Goal: Task Accomplishment & Management: Use online tool/utility

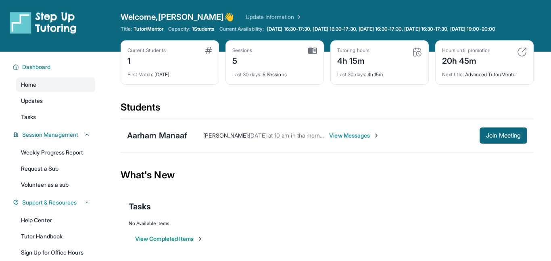
click at [491, 126] on div "[PERSON_NAME] : [DATE] at 10 am in tha morning he can do the class. View Messag…" at bounding box center [327, 135] width 413 height 33
click at [486, 133] on span "Join Meeting" at bounding box center [503, 135] width 35 height 5
click at [488, 134] on span "Join Meeting" at bounding box center [503, 135] width 35 height 5
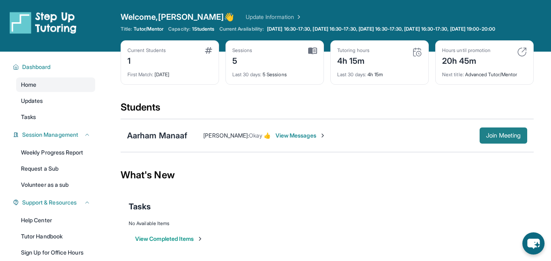
click at [496, 136] on span "Join Meeting" at bounding box center [503, 135] width 35 height 5
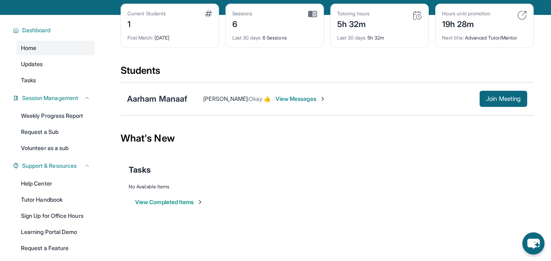
scroll to position [34, 0]
